Goal: Information Seeking & Learning: Check status

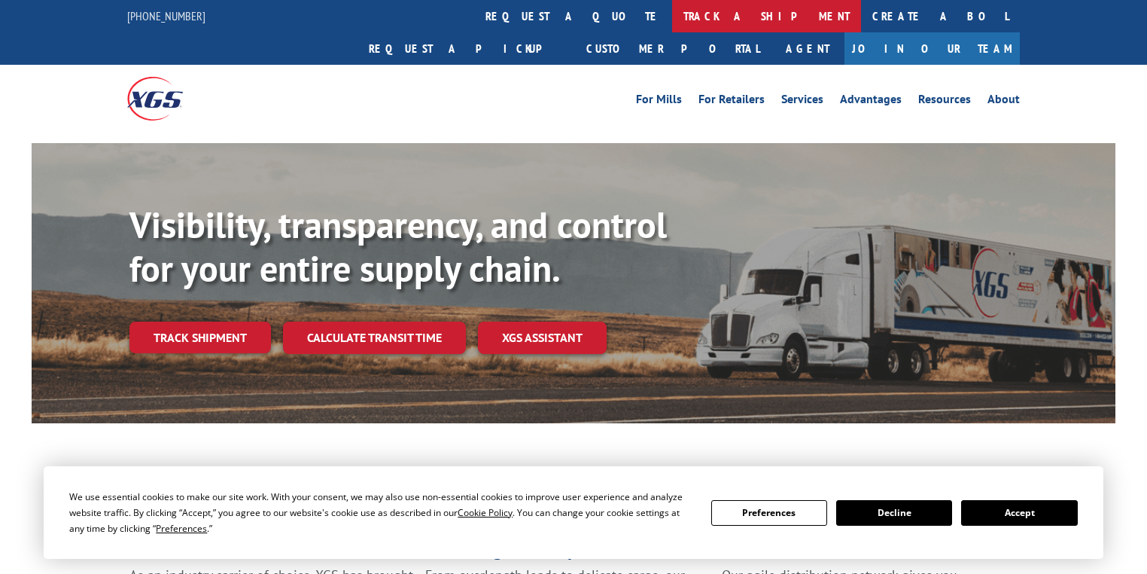
click at [672, 24] on link "track a shipment" at bounding box center [766, 16] width 189 height 32
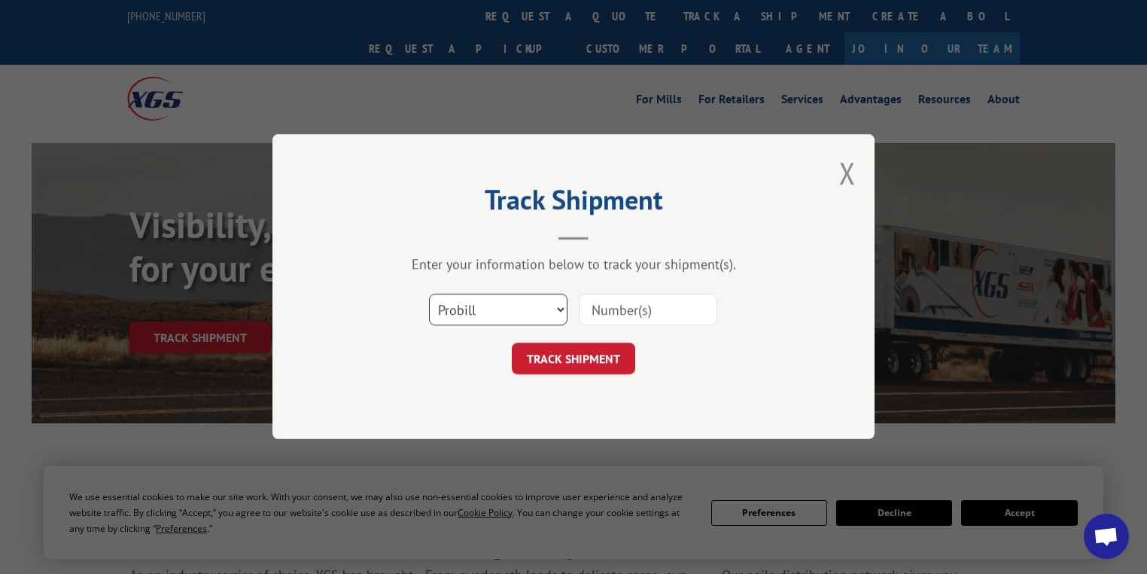
click at [459, 320] on select "Select category... Probill BOL PO" at bounding box center [498, 310] width 139 height 32
select select "po"
click at [429, 294] on select "Select category... Probill BOL PO" at bounding box center [498, 310] width 139 height 32
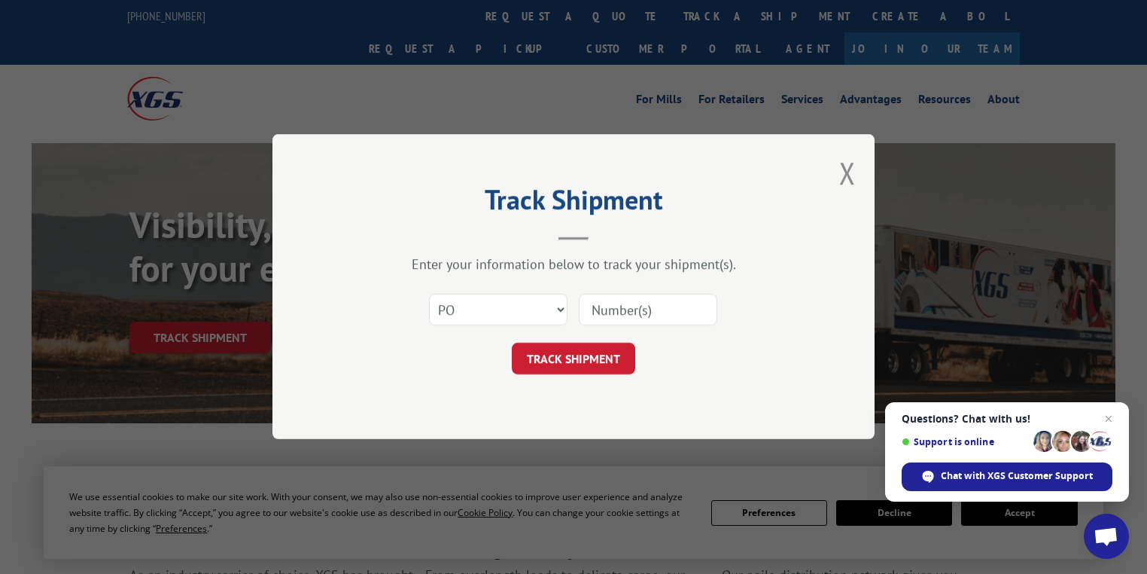
click at [638, 306] on input at bounding box center [648, 310] width 139 height 32
paste input "31508506"
type input "31508506"
click at [630, 349] on button "TRACK SHIPMENT" at bounding box center [573, 359] width 123 height 32
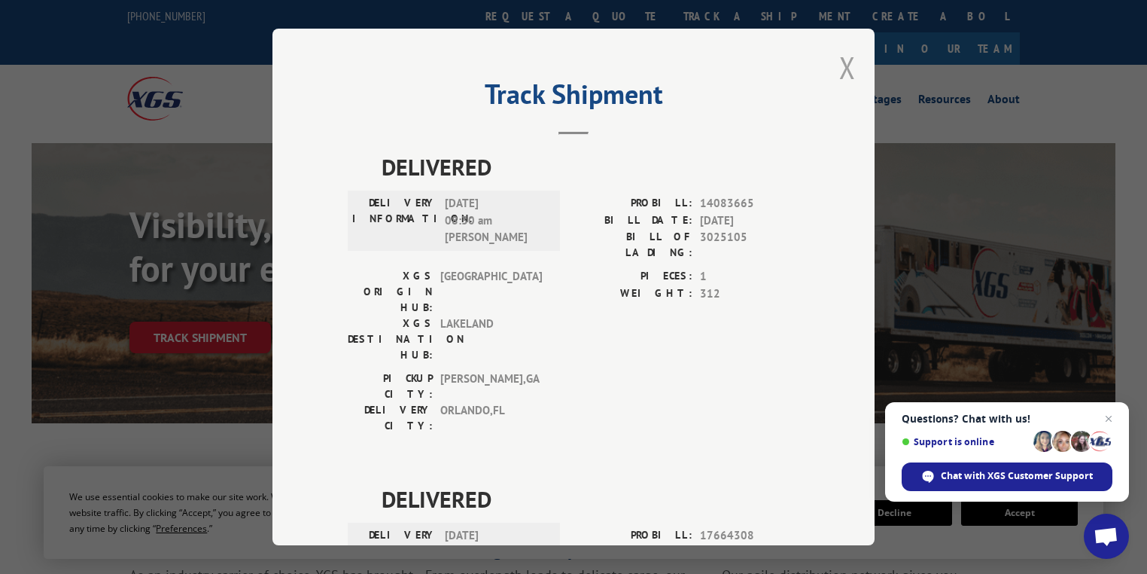
click at [848, 69] on button "Close modal" at bounding box center [847, 67] width 17 height 40
